Goal: Information Seeking & Learning: Learn about a topic

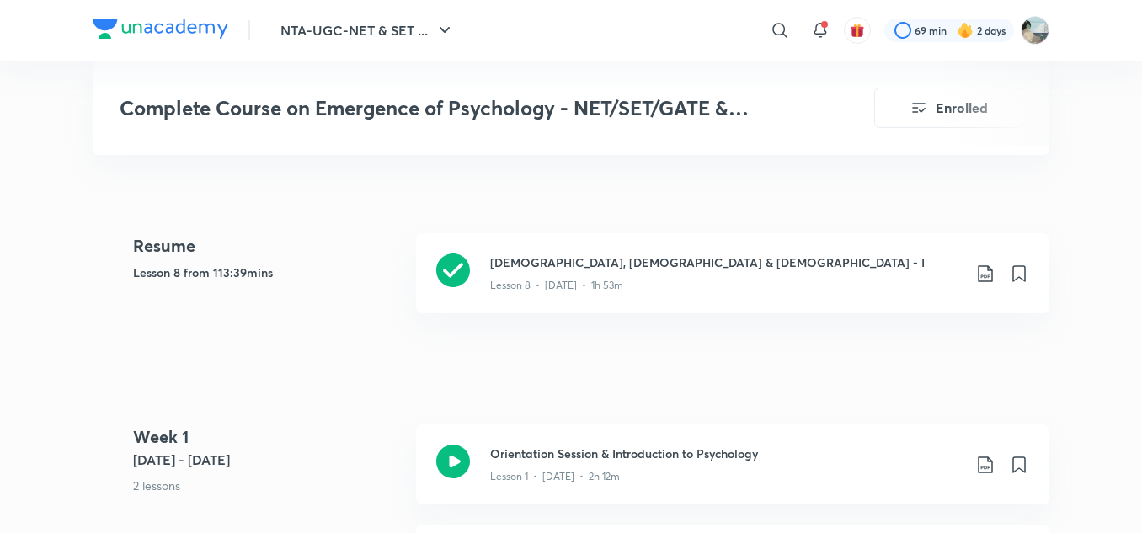
scroll to position [782, 0]
click at [496, 268] on h3 "[DEMOGRAPHIC_DATA], [DEMOGRAPHIC_DATA] & [DEMOGRAPHIC_DATA] - I" at bounding box center [726, 263] width 472 height 18
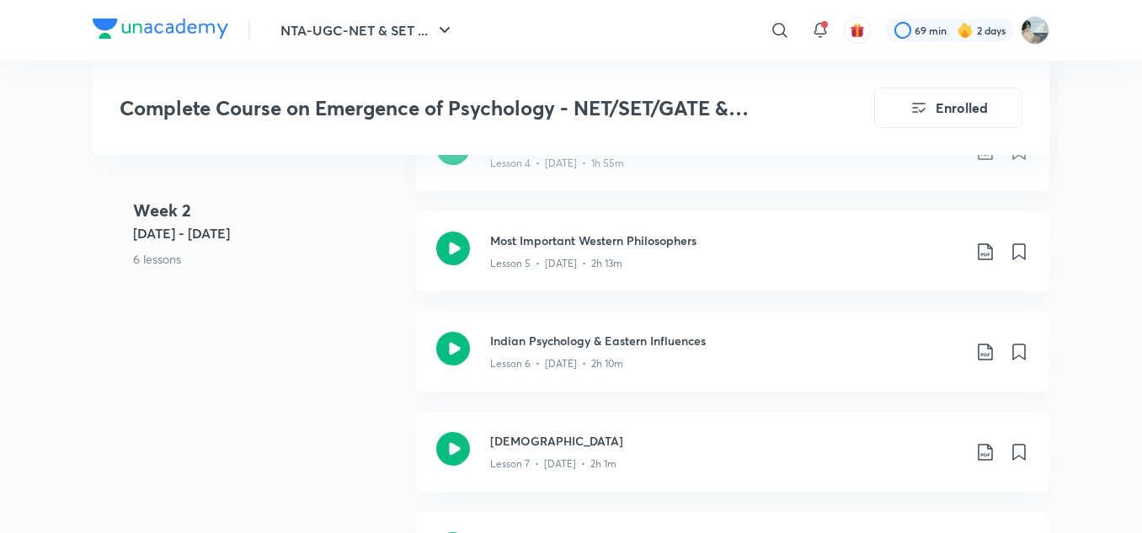
scroll to position [1486, 0]
click at [499, 350] on h3 "Indian Psychology & Eastern Influences" at bounding box center [726, 342] width 472 height 18
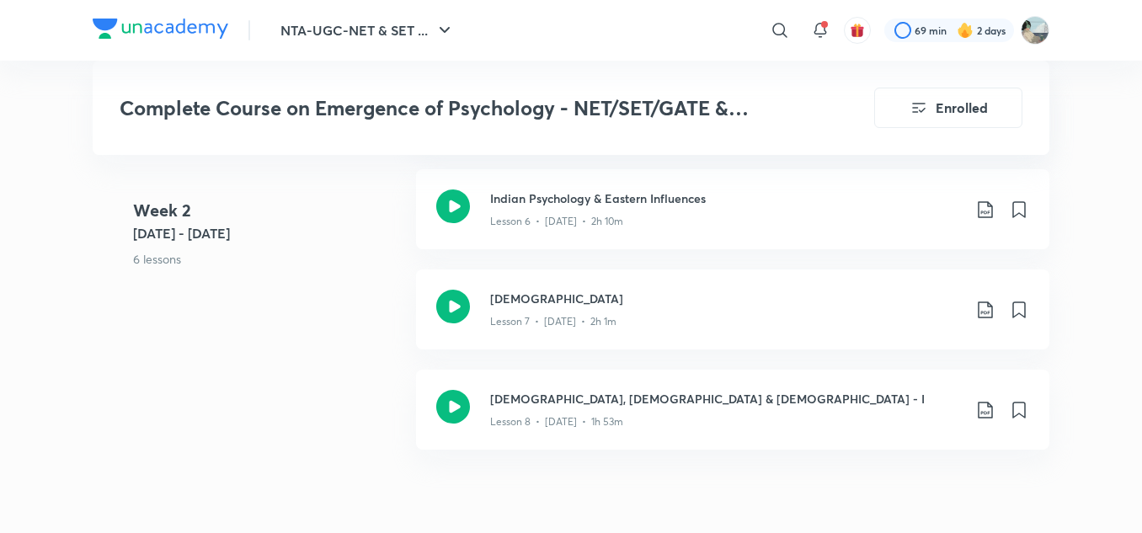
scroll to position [1629, 0]
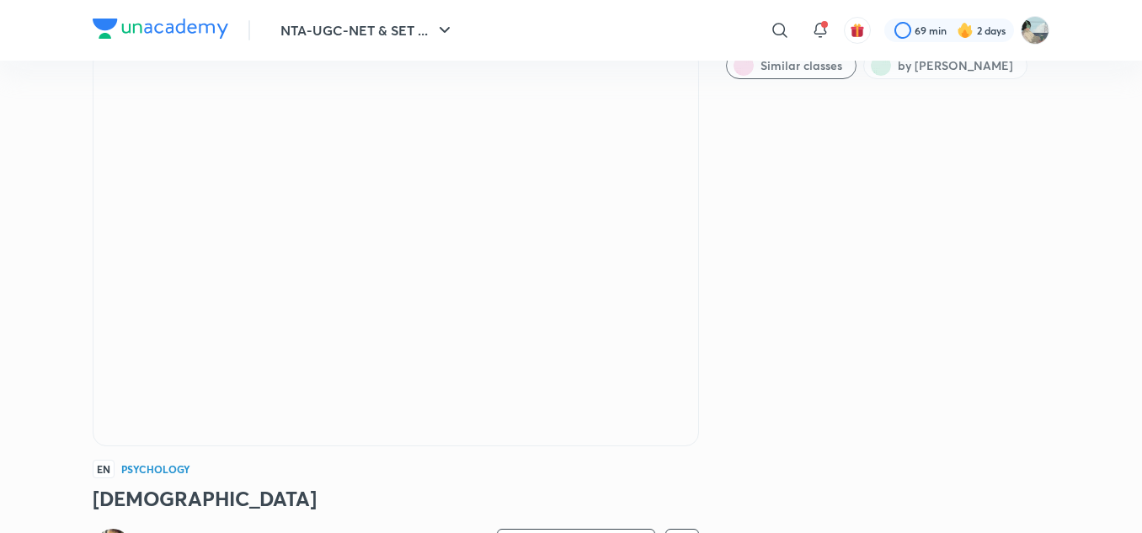
scroll to position [72, 0]
